Goal: Task Accomplishment & Management: Manage account settings

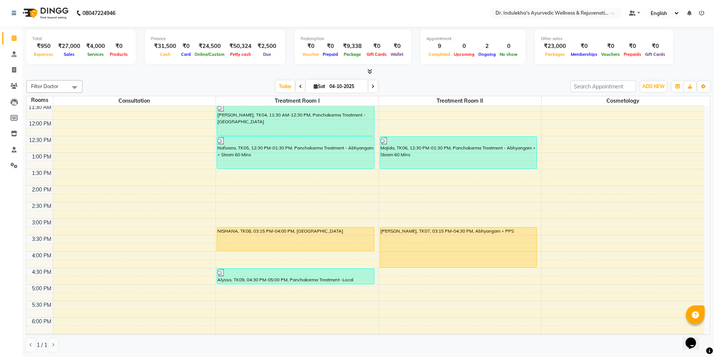
scroll to position [187, 0]
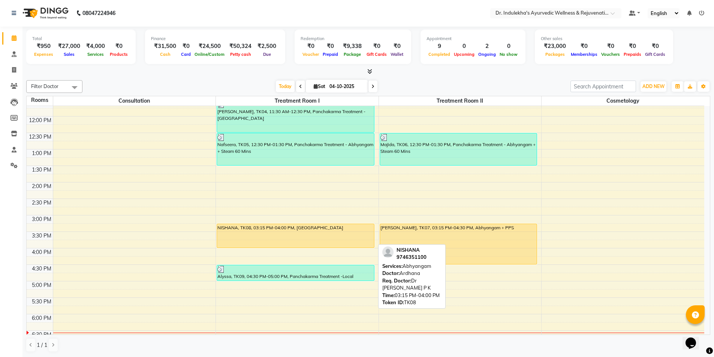
click at [289, 233] on div "NISHANA, TK08, 03:15 PM-04:00 PM, [GEOGRAPHIC_DATA]" at bounding box center [295, 236] width 157 height 24
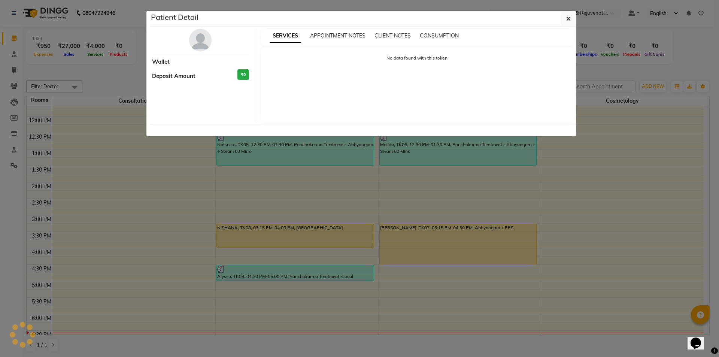
select select "1"
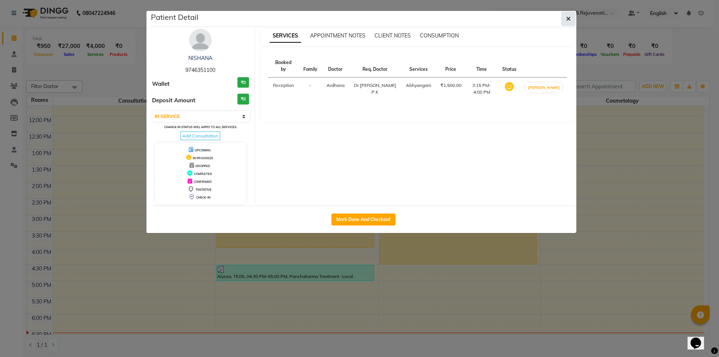
click at [573, 19] on button "button" at bounding box center [569, 19] width 14 height 14
click at [573, 19] on div "Patient Detail NISHANA 9746351100 Wallet ₹0 Deposit Amount ₹0 Select IN SERVICE…" at bounding box center [363, 122] width 426 height 222
click at [573, 32] on div "SERVICES APPOINTMENT NOTES CLIENT NOTES CONSUMPTION" at bounding box center [418, 36] width 314 height 8
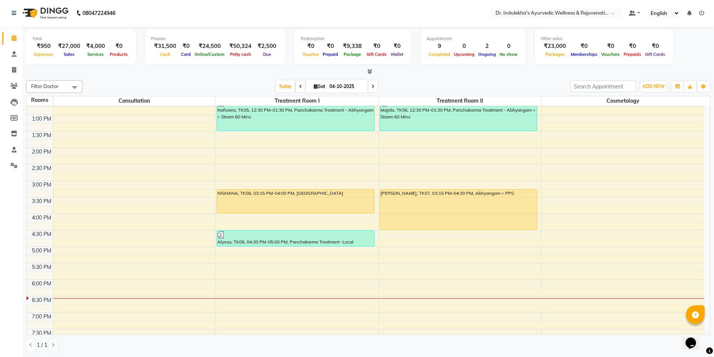
scroll to position [225, 0]
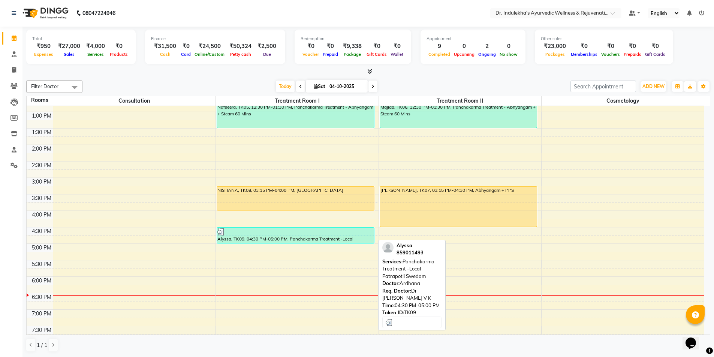
click at [297, 240] on div "Alyssa, TK09, 04:30 PM-05:00 PM, Panchakarma Treatment -Local Patrapotli Swedam" at bounding box center [295, 235] width 157 height 15
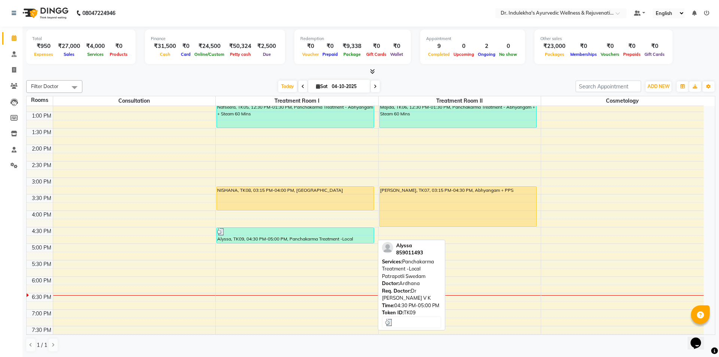
select select "1"
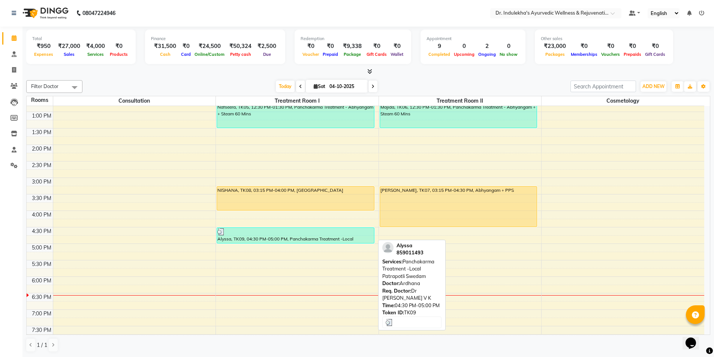
click at [301, 238] on div "Alyssa, TK09, 04:30 PM-05:00 PM, Panchakarma Treatment -Local Patrapotli Swedam" at bounding box center [295, 235] width 157 height 15
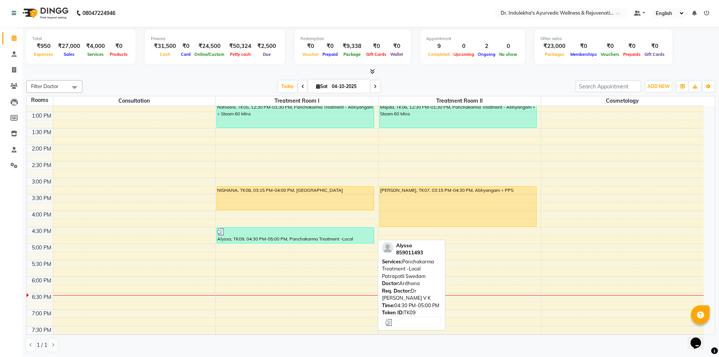
select select "3"
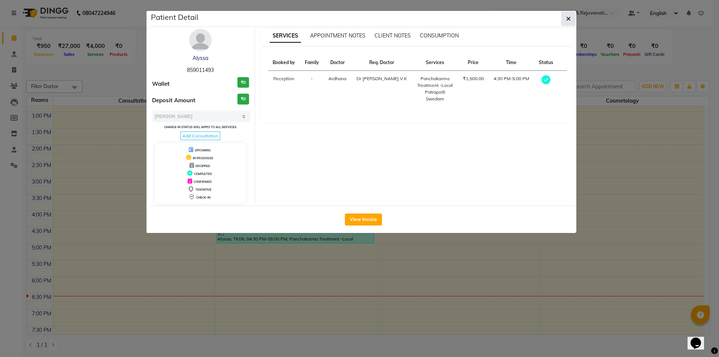
click at [572, 21] on button "button" at bounding box center [569, 19] width 14 height 14
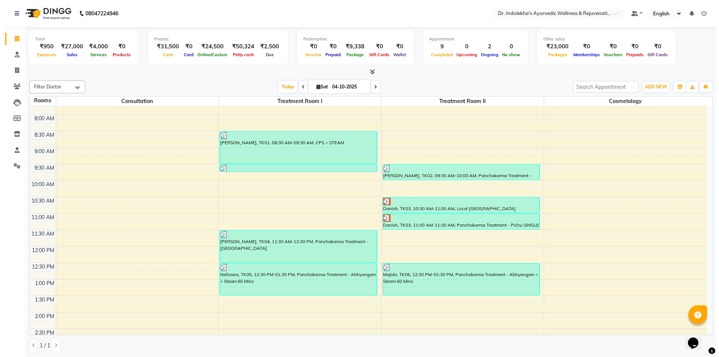
scroll to position [75, 0]
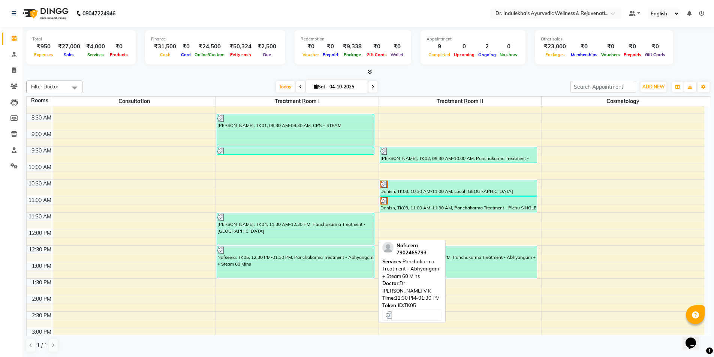
click at [289, 268] on div "Nafseera, TK05, 12:30 PM-01:30 PM, Panchakarma Treatment - Abhyangam + Steam 60…" at bounding box center [295, 262] width 157 height 32
select select "3"
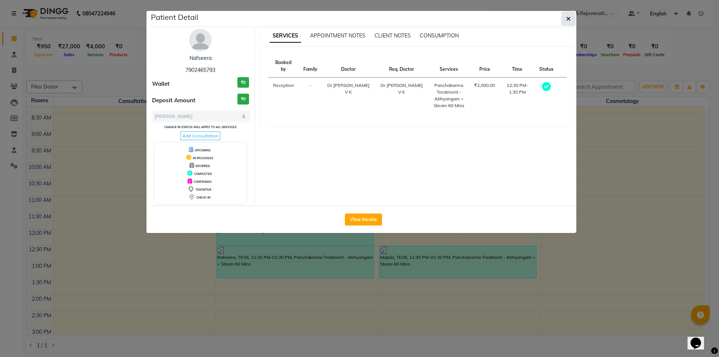
click at [570, 16] on icon "button" at bounding box center [569, 19] width 4 height 6
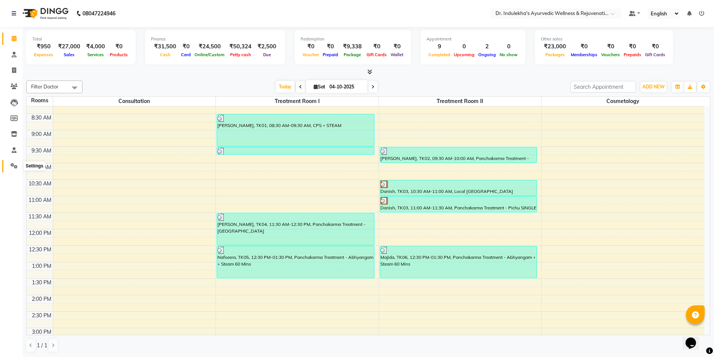
click at [16, 164] on icon at bounding box center [13, 166] width 7 height 6
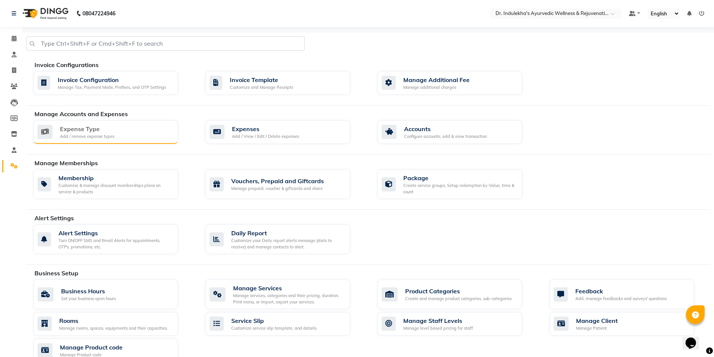
click at [106, 135] on div "Add / remove expense types" at bounding box center [87, 136] width 54 height 6
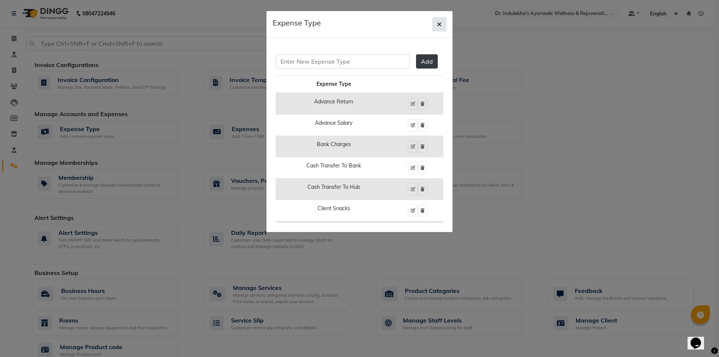
click at [443, 24] on button "button" at bounding box center [439, 24] width 14 height 14
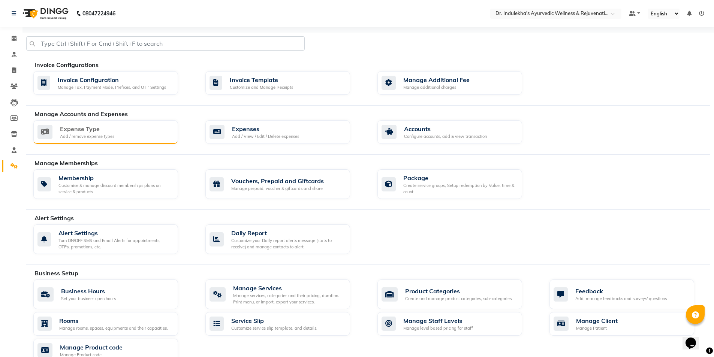
click at [142, 127] on div "Expense Type Add / remove expense types" at bounding box center [104, 131] width 135 height 15
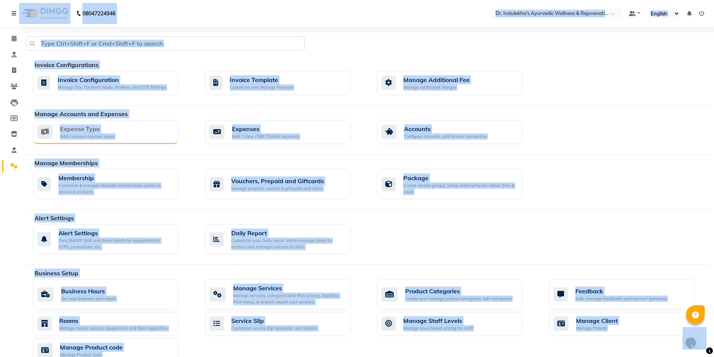
click at [167, 127] on div "Expense Type Add / remove expense types" at bounding box center [104, 131] width 135 height 15
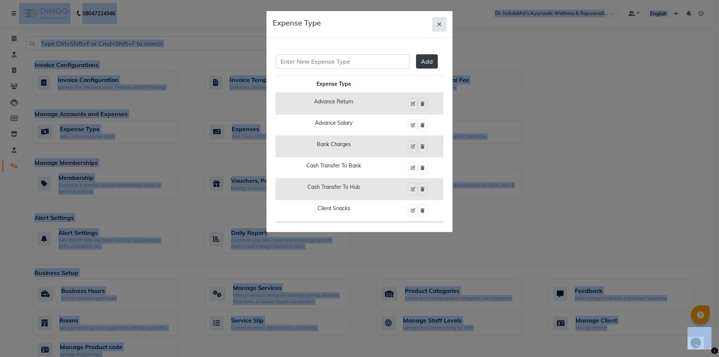
click at [440, 27] on span "button" at bounding box center [439, 24] width 4 height 7
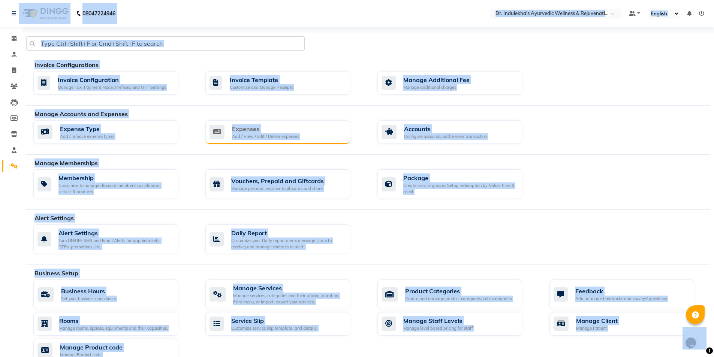
click at [315, 129] on div "Expenses Add / View / Edit / Delete expenses" at bounding box center [276, 131] width 135 height 15
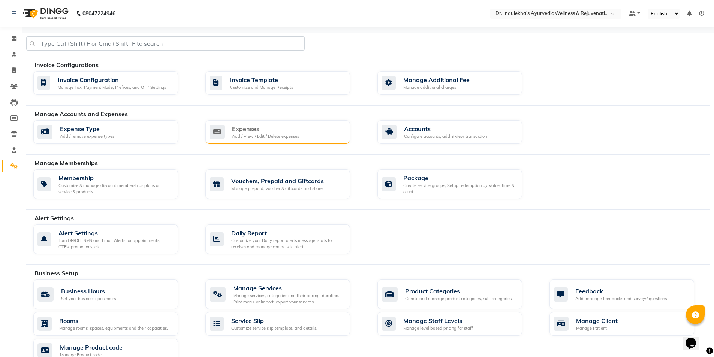
click at [262, 133] on div "Expenses" at bounding box center [265, 128] width 67 height 9
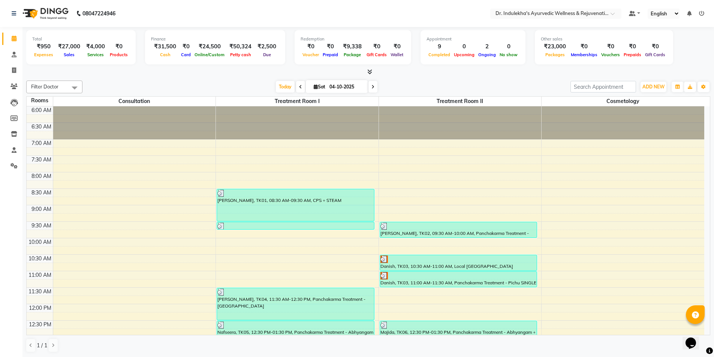
scroll to position [0, 0]
